Goal: Navigation & Orientation: Find specific page/section

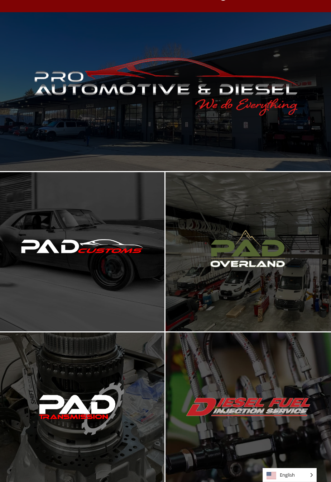
scroll to position [38, 0]
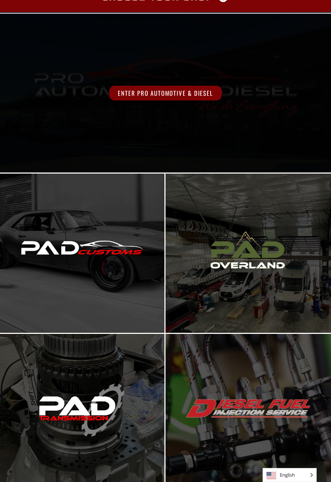
click at [188, 116] on div "Enter Pro Automotive & Diesel" at bounding box center [165, 93] width 331 height 159
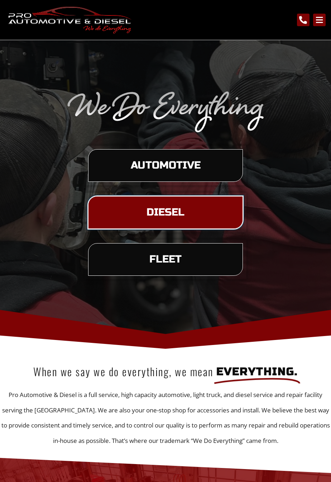
click at [168, 217] on span "Diesel" at bounding box center [166, 212] width 38 height 10
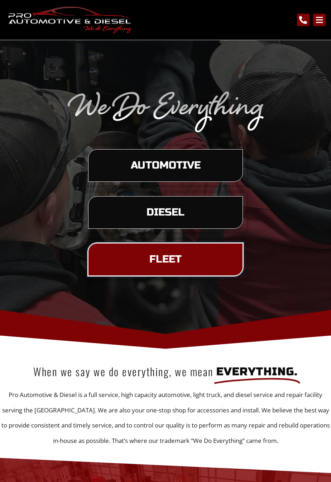
click at [177, 264] on span "Fleet" at bounding box center [165, 259] width 32 height 10
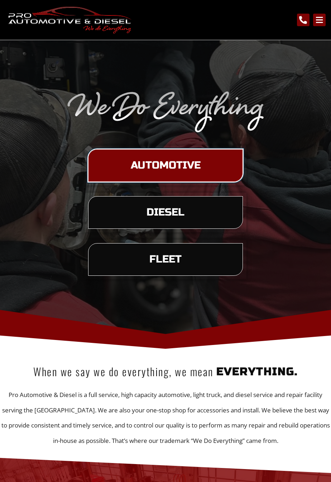
click at [175, 171] on span "Automotive" at bounding box center [166, 165] width 70 height 10
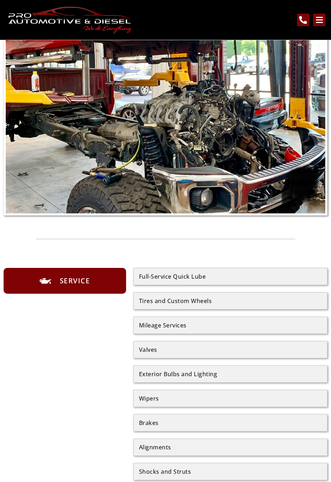
scroll to position [454, 0]
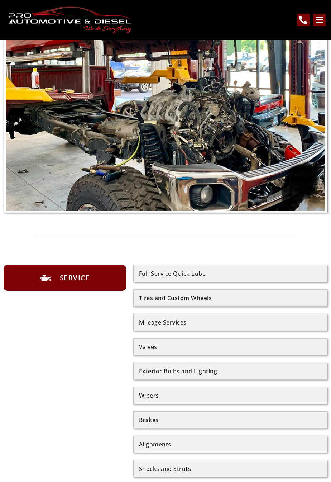
click at [221, 443] on div "Alignments" at bounding box center [230, 444] width 183 height 6
click at [161, 442] on div "Alignments" at bounding box center [230, 444] width 183 height 6
click at [94, 388] on div "Service" at bounding box center [65, 395] width 123 height 261
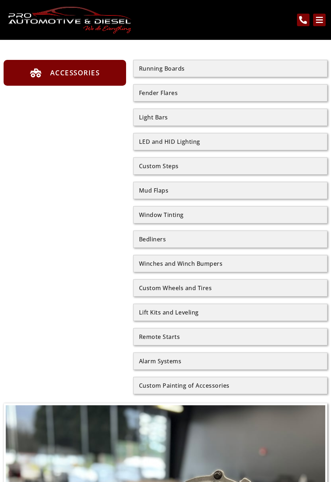
scroll to position [1645, 0]
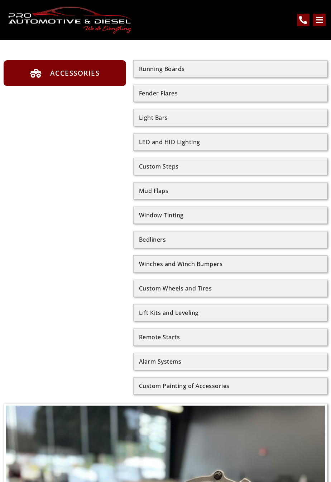
click at [175, 68] on div "Running Boards" at bounding box center [230, 69] width 183 height 6
click at [162, 95] on div "Fender Flares" at bounding box center [230, 93] width 183 height 6
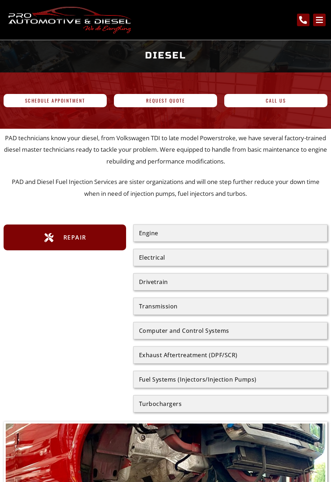
scroll to position [0, 0]
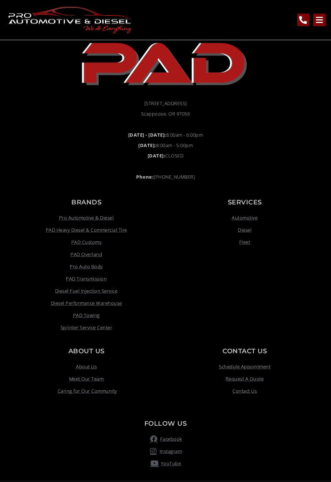
scroll to position [1642, 0]
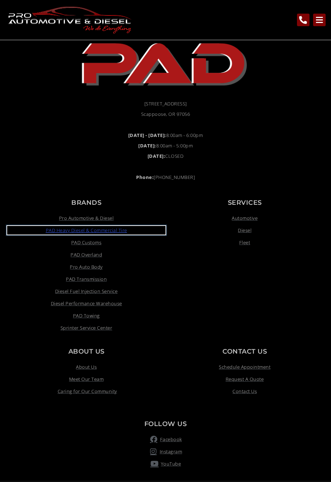
click at [116, 233] on span "PAD Heavy Diesel & Commercial Tire" at bounding box center [86, 230] width 81 height 9
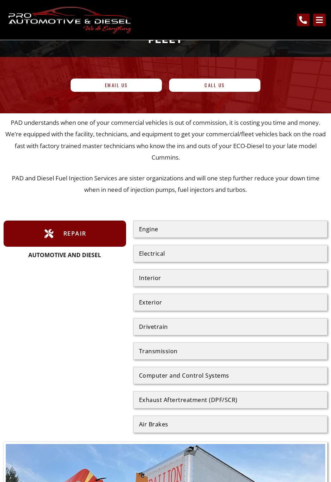
scroll to position [0, 0]
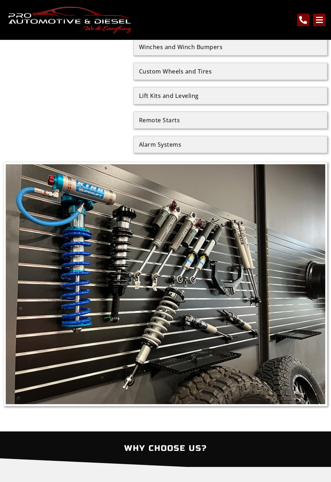
scroll to position [1772, 0]
